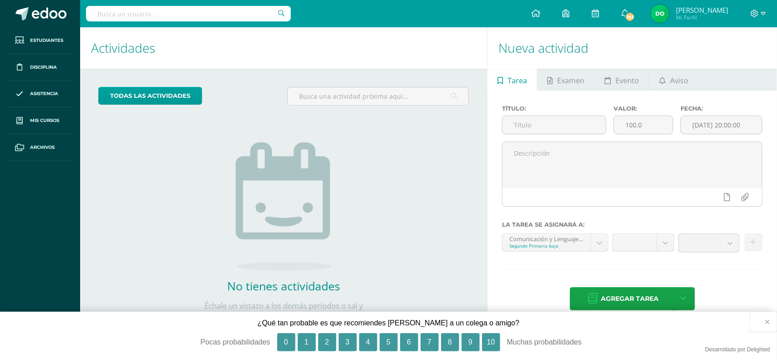
click at [770, 325] on button "×" at bounding box center [763, 322] width 27 height 20
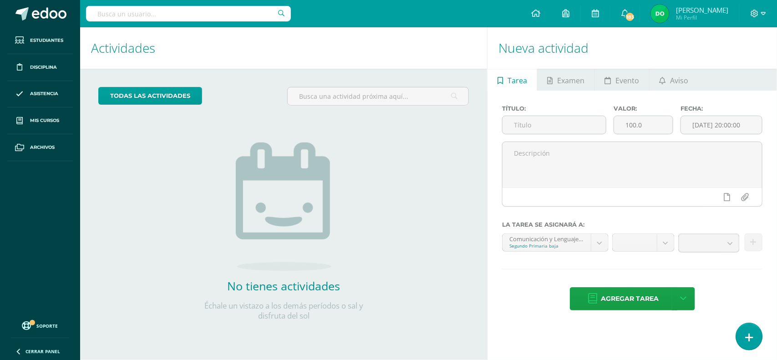
click at [751, 341] on icon at bounding box center [749, 337] width 8 height 10
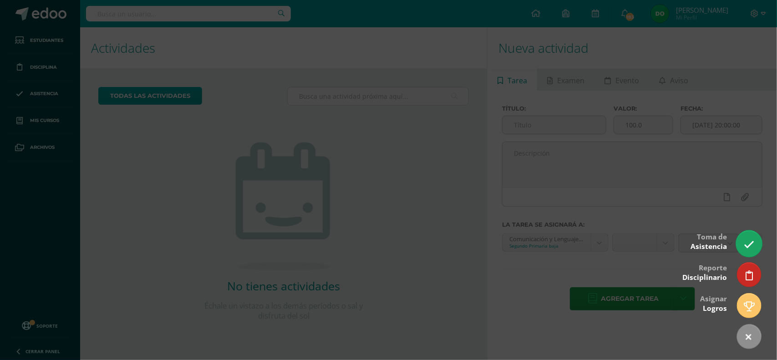
click at [740, 242] on link at bounding box center [749, 243] width 26 height 26
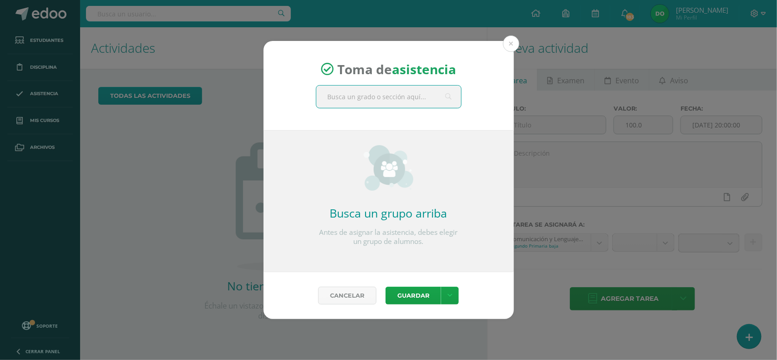
click at [351, 101] on input "text" at bounding box center [388, 97] width 145 height 22
type input "l"
type input "Lec"
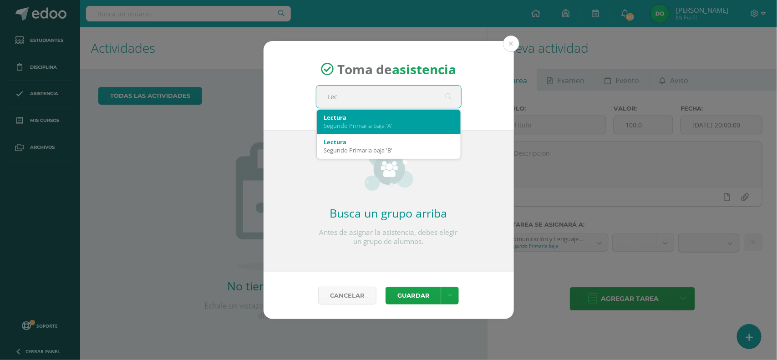
click at [359, 121] on div "Segundo Primaria baja 'A'" at bounding box center [388, 125] width 129 height 8
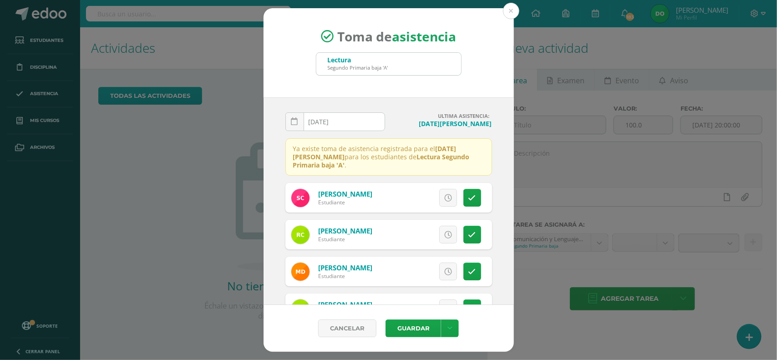
click at [424, 68] on div "Lectura Segundo Primaria baja 'A'" at bounding box center [388, 64] width 145 height 22
click at [353, 335] on link "Cancelar" at bounding box center [347, 328] width 58 height 18
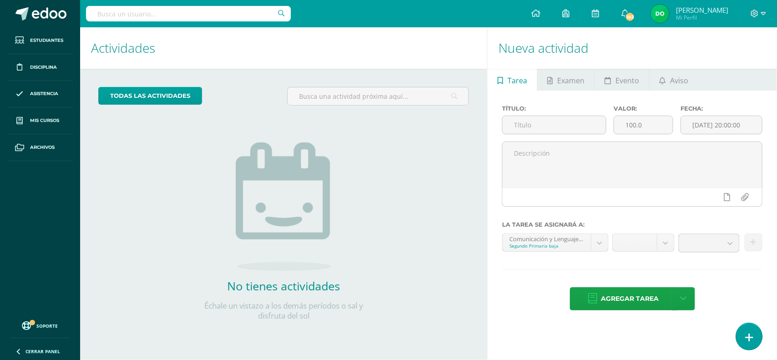
click at [756, 335] on link at bounding box center [749, 336] width 26 height 26
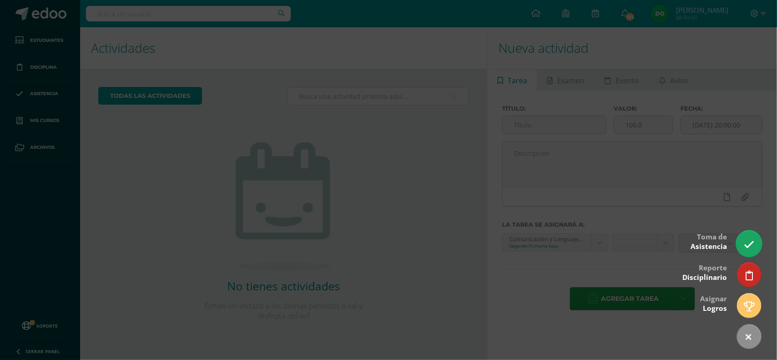
click at [752, 248] on icon at bounding box center [749, 244] width 10 height 10
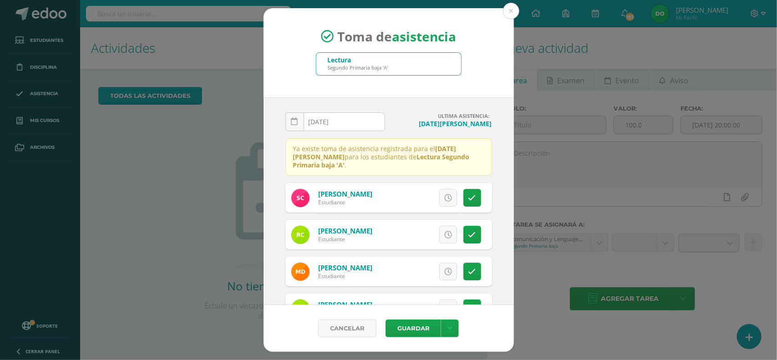
click at [408, 58] on div "Lectura Segundo Primaria baja 'A'" at bounding box center [388, 64] width 145 height 22
click at [455, 65] on div "Lectura Segundo Primaria baja 'A'" at bounding box center [388, 64] width 145 height 22
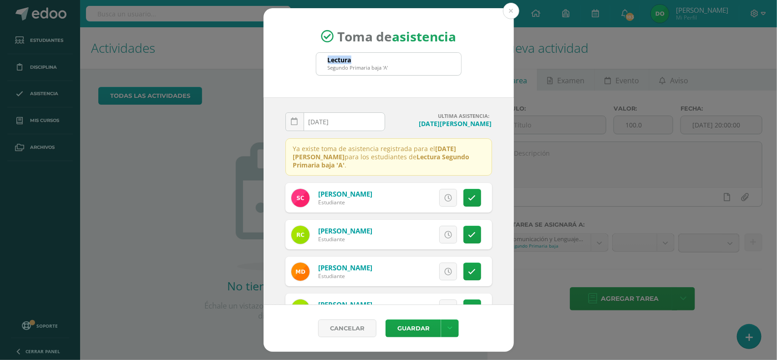
click at [455, 65] on div "Lectura Segundo Primaria baja 'A'" at bounding box center [388, 64] width 145 height 22
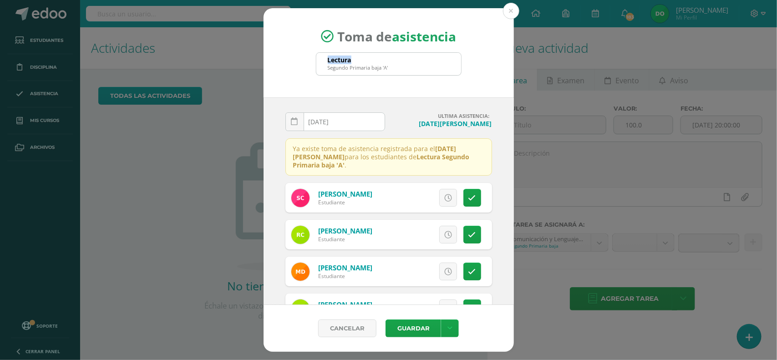
click at [455, 65] on div "Lectura Segundo Primaria baja 'A'" at bounding box center [388, 64] width 145 height 22
click at [478, 66] on div "Toma de asistencia Lectura Segundo Primaria baja 'A' Lec" at bounding box center [388, 53] width 250 height 90
click at [453, 66] on div "Lectura Segundo Primaria baja 'A'" at bounding box center [388, 64] width 145 height 22
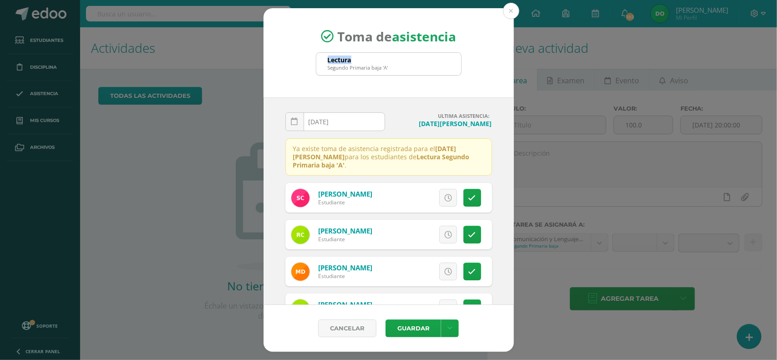
click at [453, 66] on div "Lectura Segundo Primaria baja 'A'" at bounding box center [388, 64] width 145 height 22
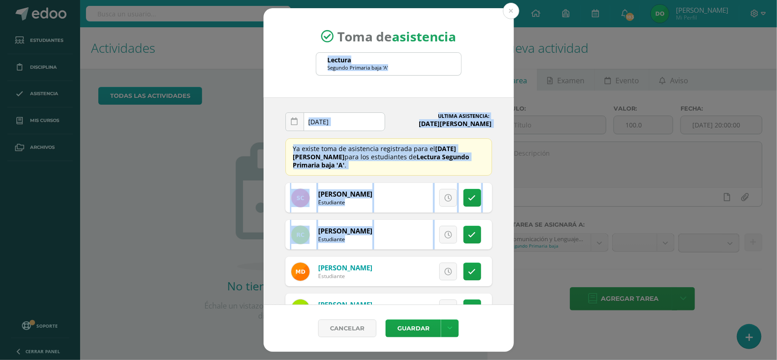
drag, startPoint x: 453, startPoint y: 66, endPoint x: 370, endPoint y: 228, distance: 182.3
click at [370, 228] on form "Toma de asistencia Lectura Segundo Primaria baja 'A' Lec [DATE] August, 2025 Mo…" at bounding box center [388, 180] width 250 height 344
click at [374, 228] on link "Excusa" at bounding box center [403, 235] width 58 height 18
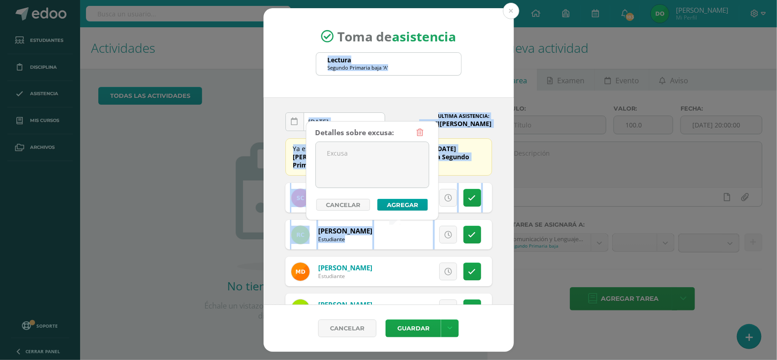
click at [470, 91] on div "Toma de asistencia Lectura Segundo Primaria baja 'A' Lec" at bounding box center [388, 53] width 250 height 90
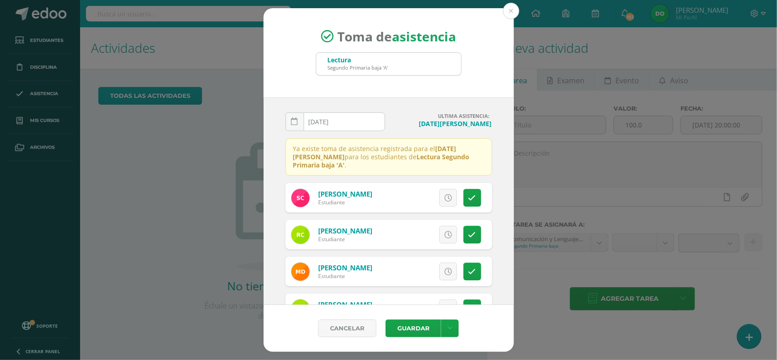
click at [470, 91] on div "Toma de asistencia Lectura Segundo Primaria baja 'A' Lec" at bounding box center [388, 53] width 250 height 90
click at [514, 7] on button at bounding box center [511, 11] width 16 height 16
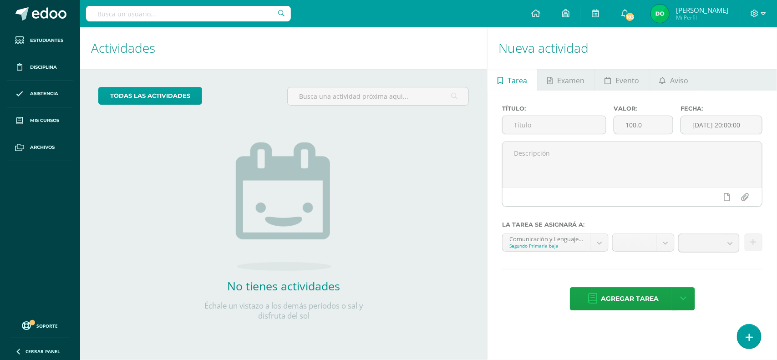
click at [748, 353] on div "Nueva actividad Tarea Examen Evento Aviso Título: Valor: 100.0 Fecha: [DATE] 20…" at bounding box center [633, 193] width 293 height 333
click at [758, 333] on link at bounding box center [749, 336] width 26 height 26
click at [745, 335] on icon at bounding box center [749, 337] width 8 height 10
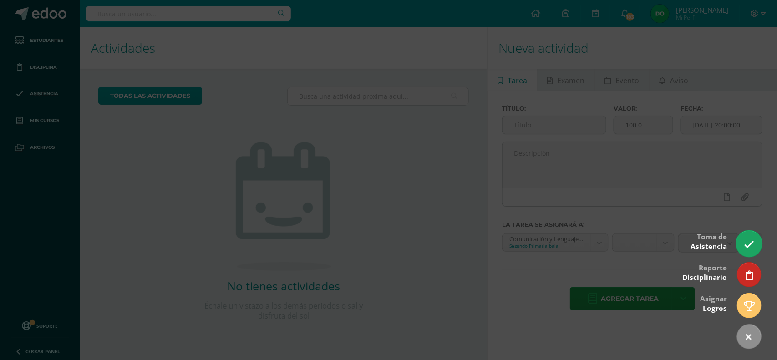
click at [753, 235] on link at bounding box center [749, 243] width 26 height 26
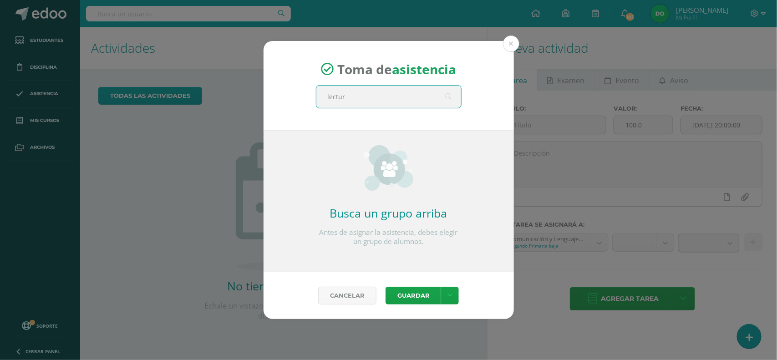
type input "lectura"
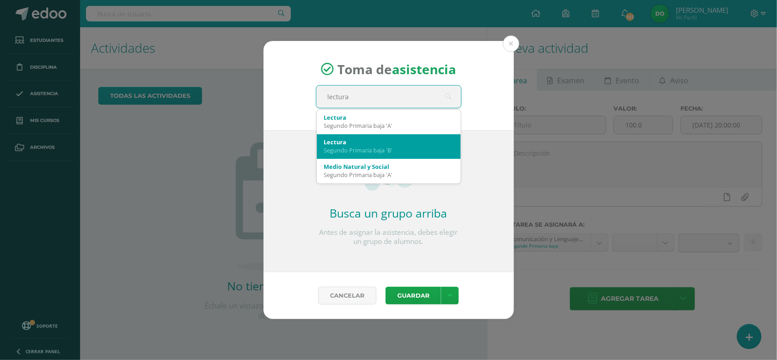
click at [388, 142] on div "Lectura" at bounding box center [388, 142] width 129 height 8
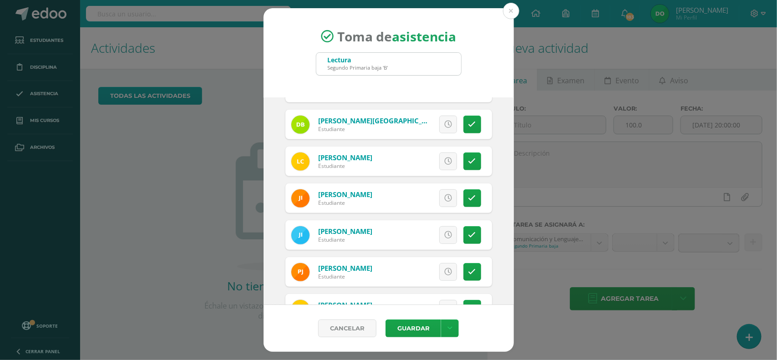
scroll to position [251, 0]
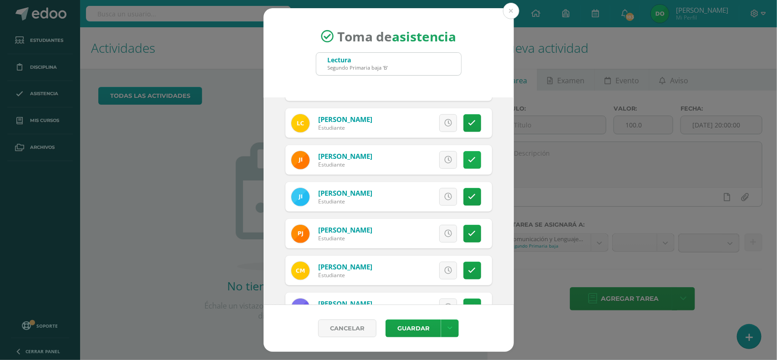
click at [468, 156] on icon at bounding box center [472, 160] width 8 height 8
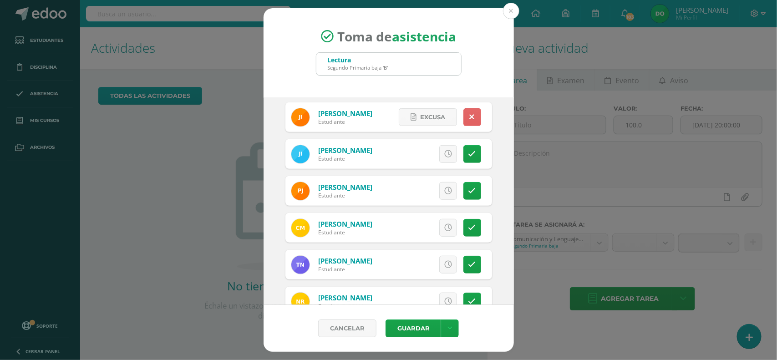
scroll to position [313, 0]
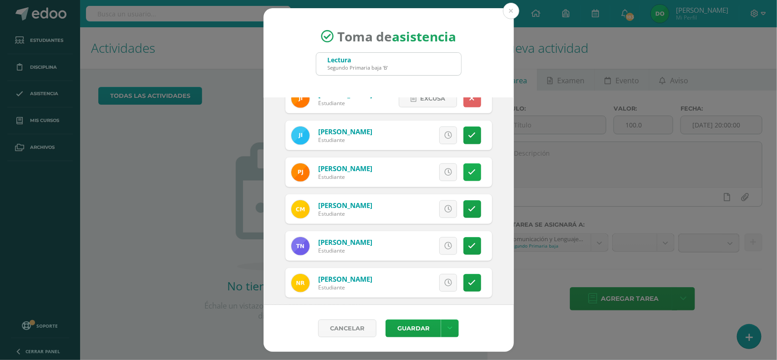
click at [470, 164] on link at bounding box center [472, 172] width 18 height 18
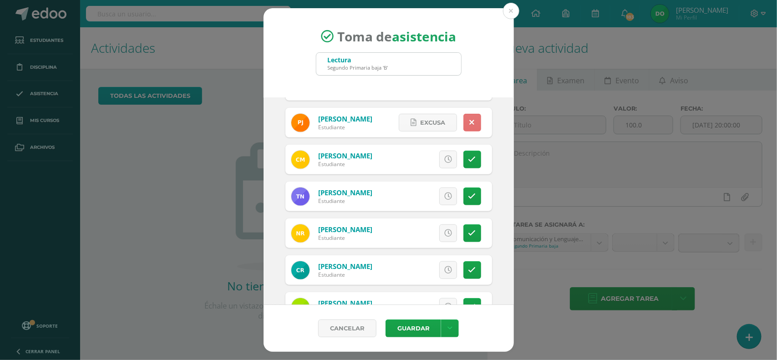
scroll to position [362, 0]
click at [463, 162] on link at bounding box center [472, 160] width 18 height 18
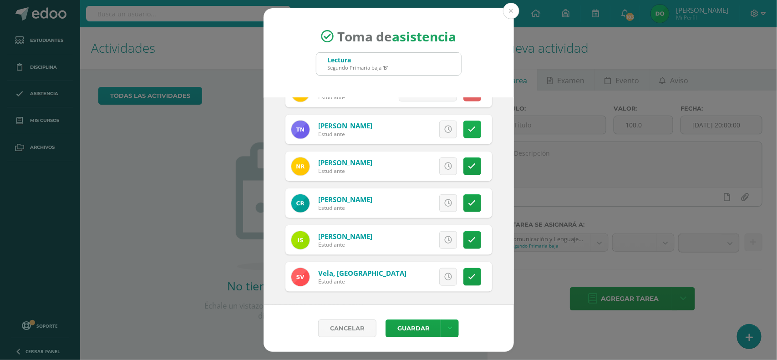
scroll to position [431, 0]
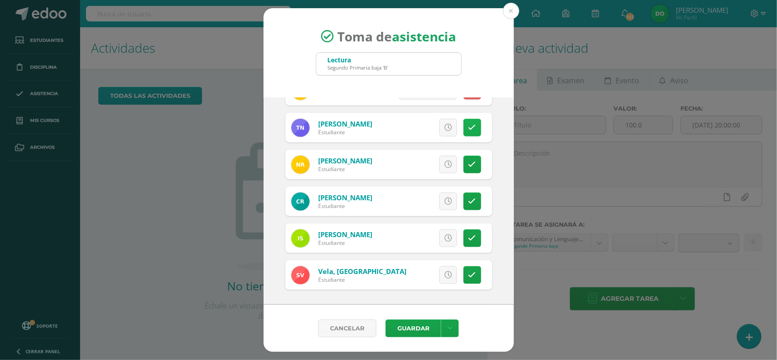
click at [468, 204] on icon at bounding box center [472, 201] width 8 height 8
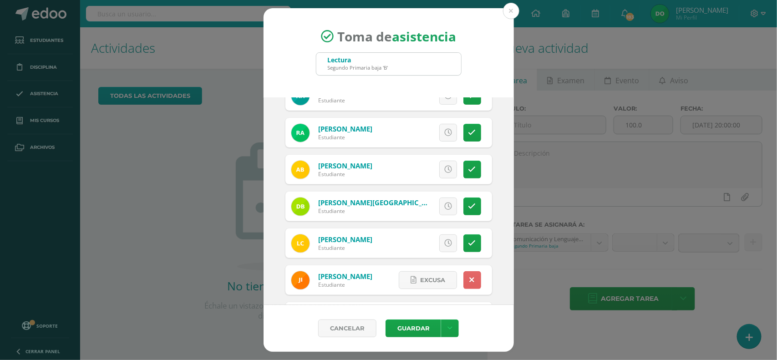
scroll to position [0, 0]
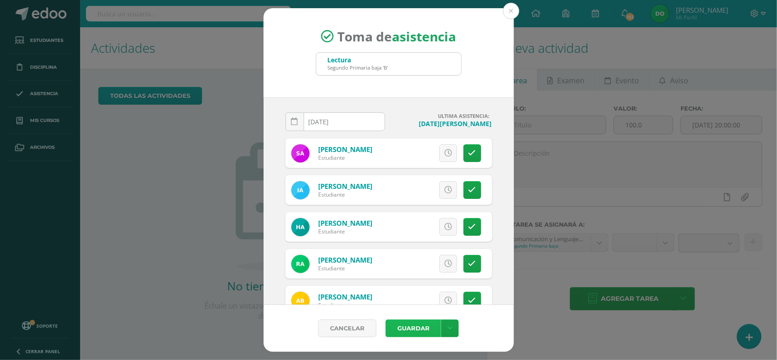
click at [424, 331] on button "Guardar" at bounding box center [413, 328] width 56 height 18
